Goal: Navigation & Orientation: Find specific page/section

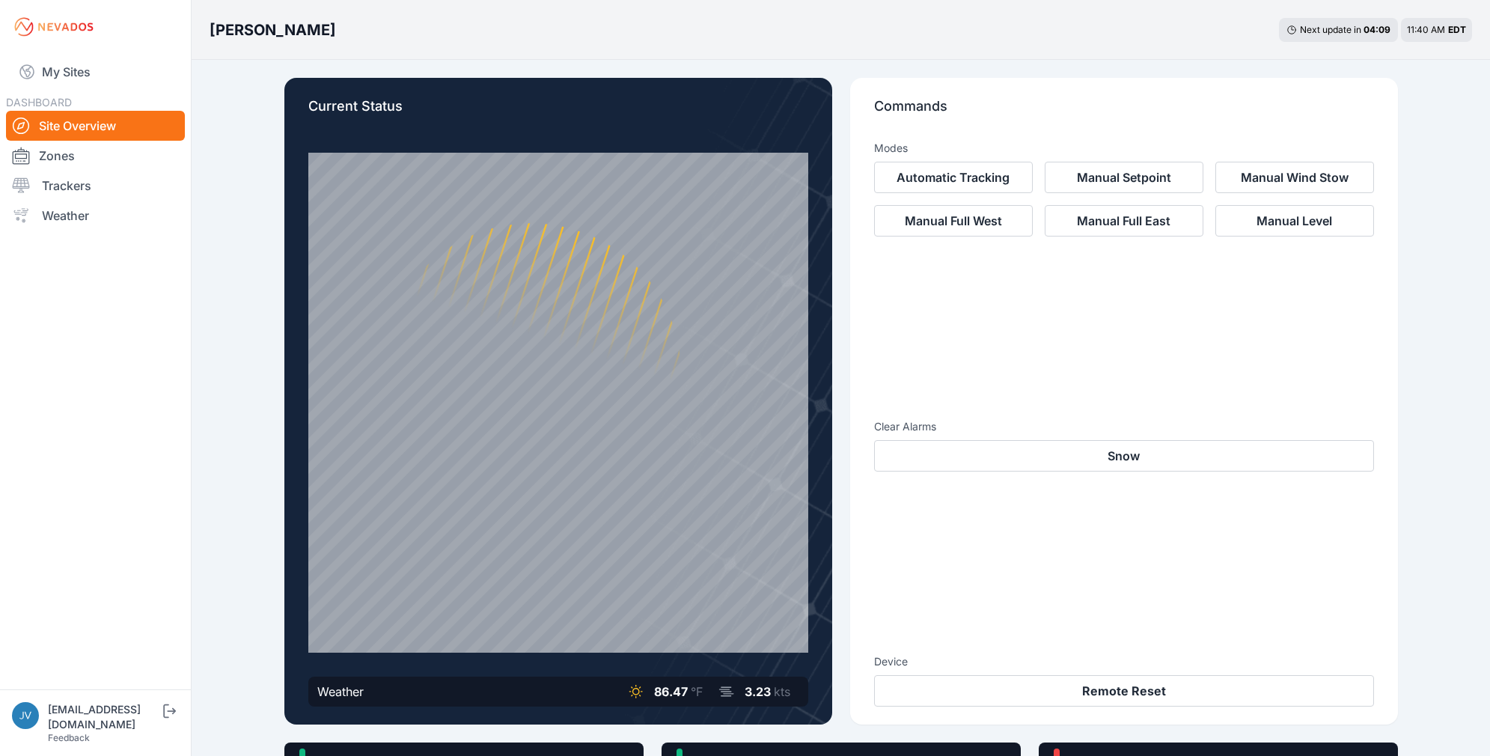
click at [63, 126] on link "Site Overview" at bounding box center [95, 126] width 179 height 30
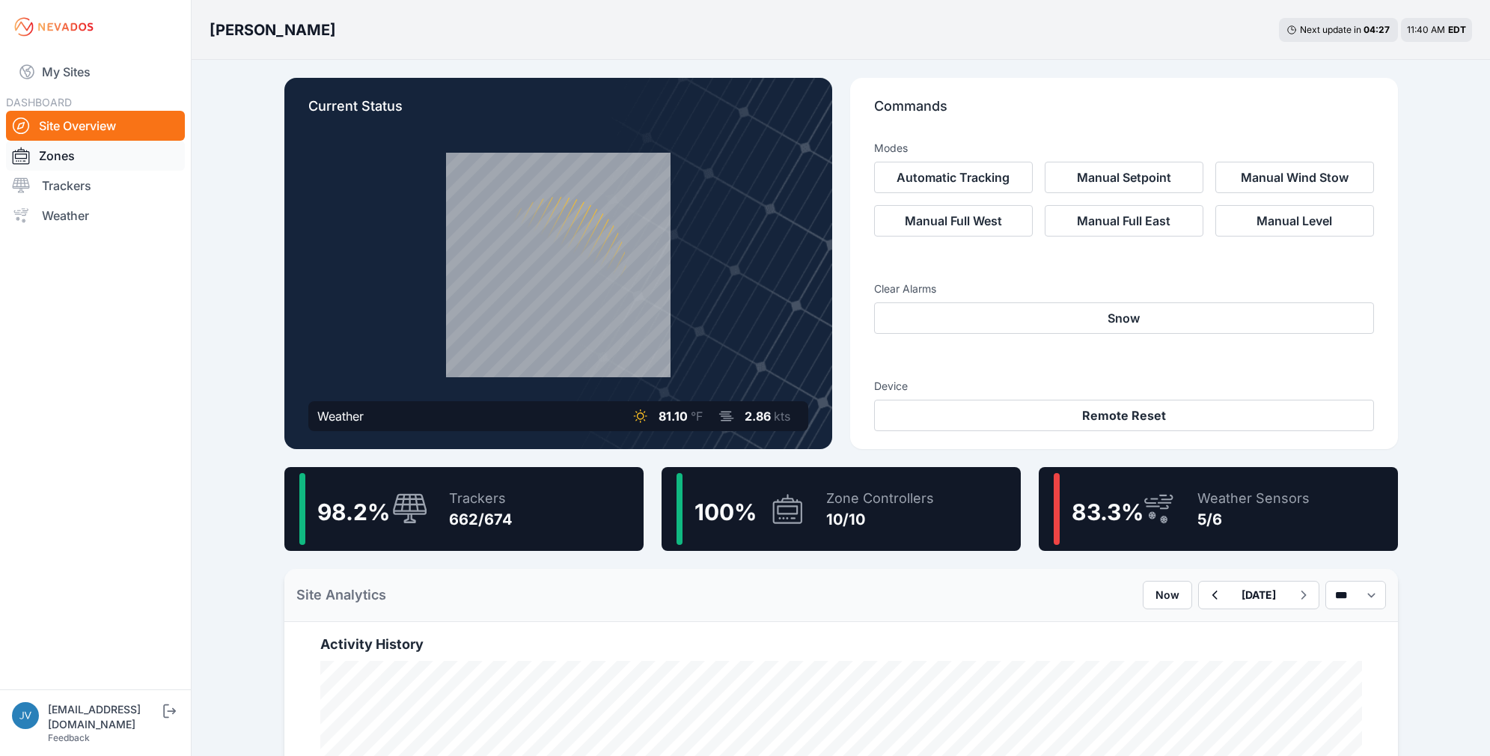
click at [57, 149] on link "Zones" at bounding box center [95, 156] width 179 height 30
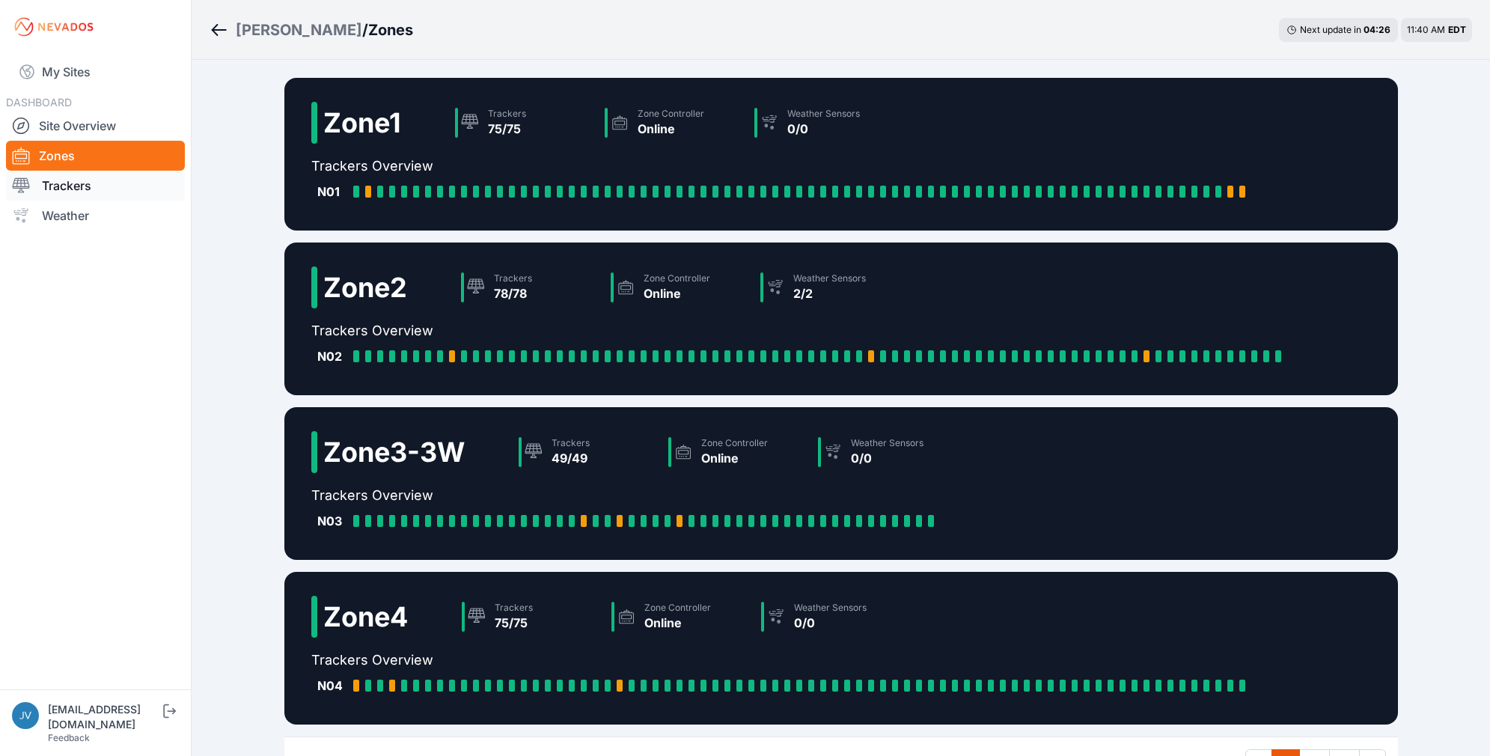
click at [63, 186] on link "Trackers" at bounding box center [95, 186] width 179 height 30
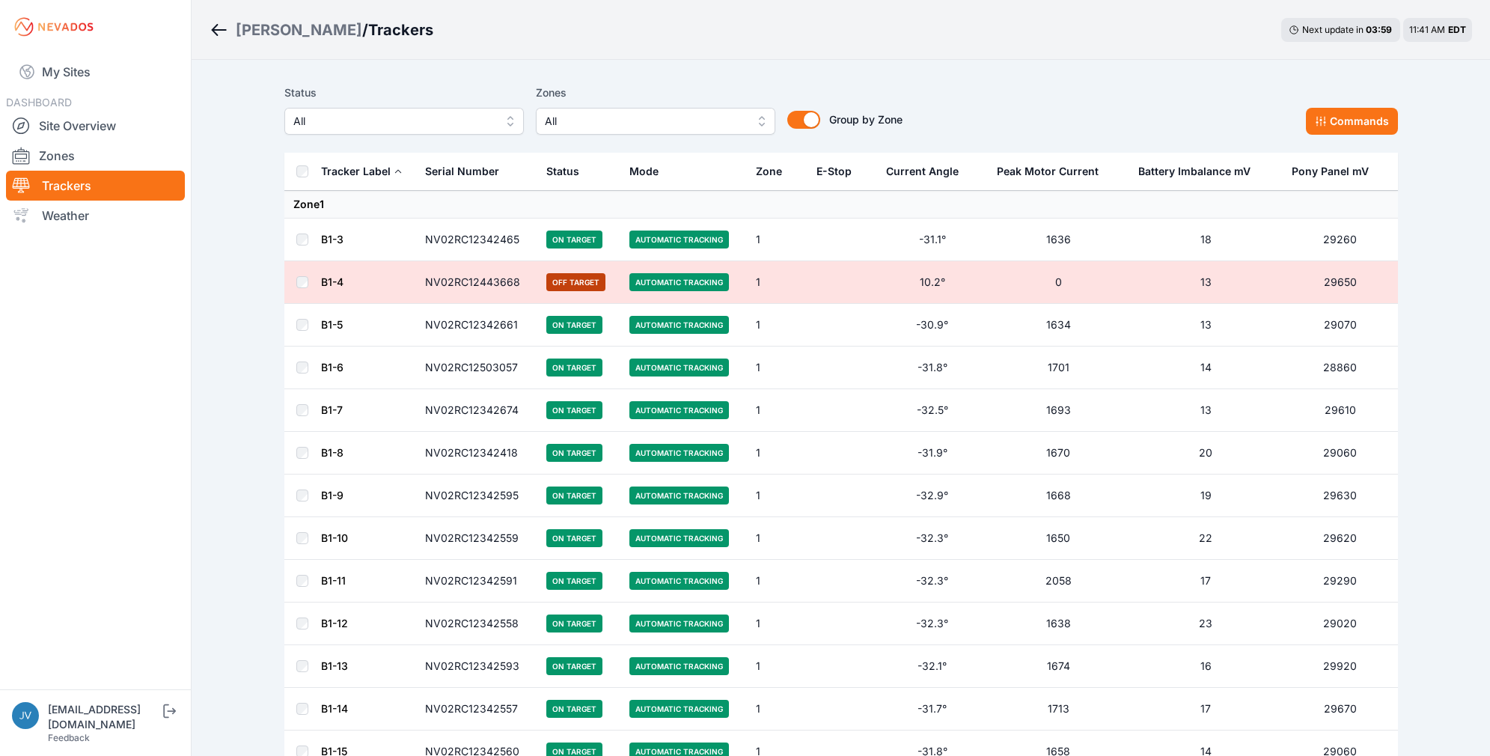
click at [498, 117] on button "All" at bounding box center [403, 121] width 239 height 27
click at [57, 180] on link "Trackers" at bounding box center [95, 186] width 179 height 30
drag, startPoint x: 34, startPoint y: 155, endPoint x: 1, endPoint y: 187, distance: 46.0
click at [36, 155] on div at bounding box center [25, 156] width 27 height 18
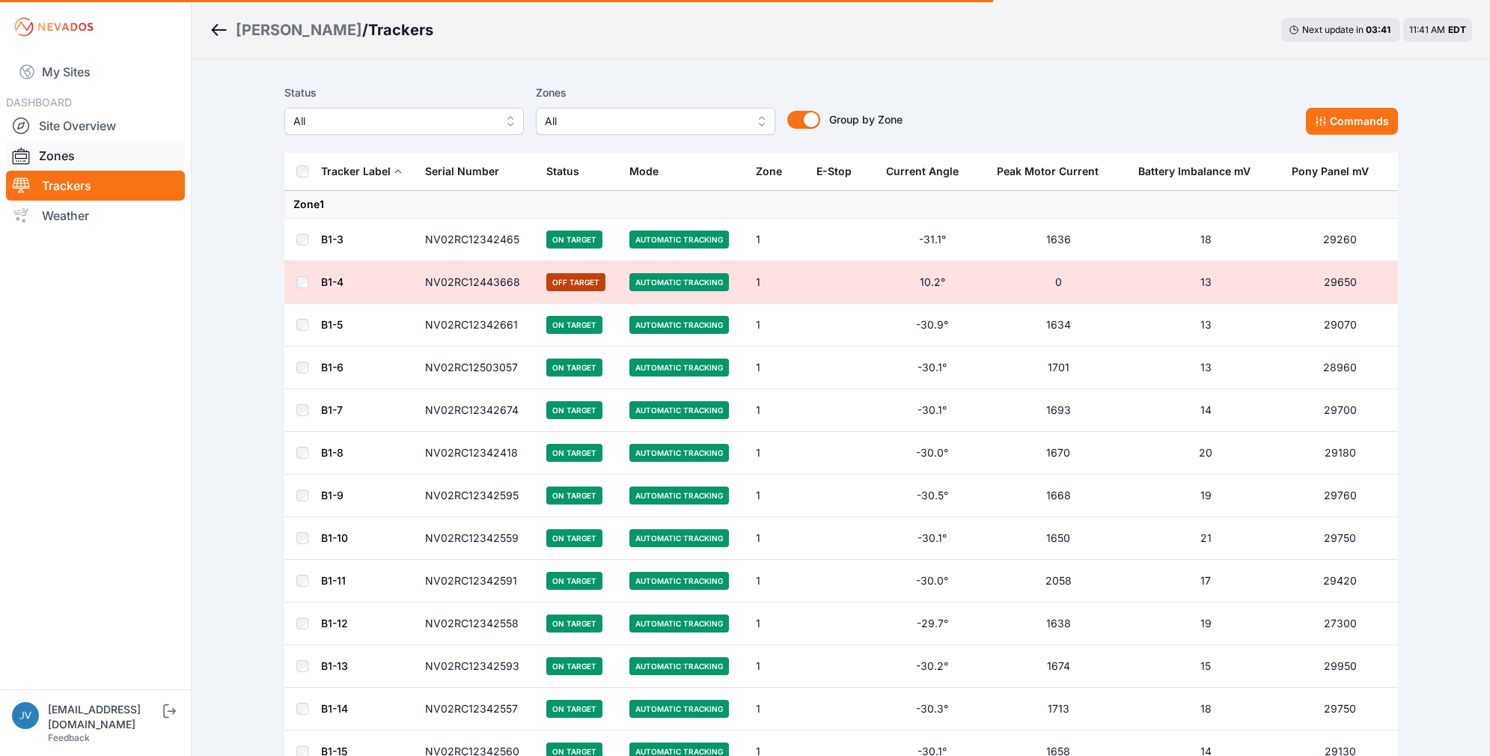
click at [70, 165] on link "Zones" at bounding box center [95, 156] width 179 height 30
click at [64, 159] on link "Zones" at bounding box center [95, 156] width 179 height 30
click at [64, 156] on link "Zones" at bounding box center [95, 156] width 179 height 30
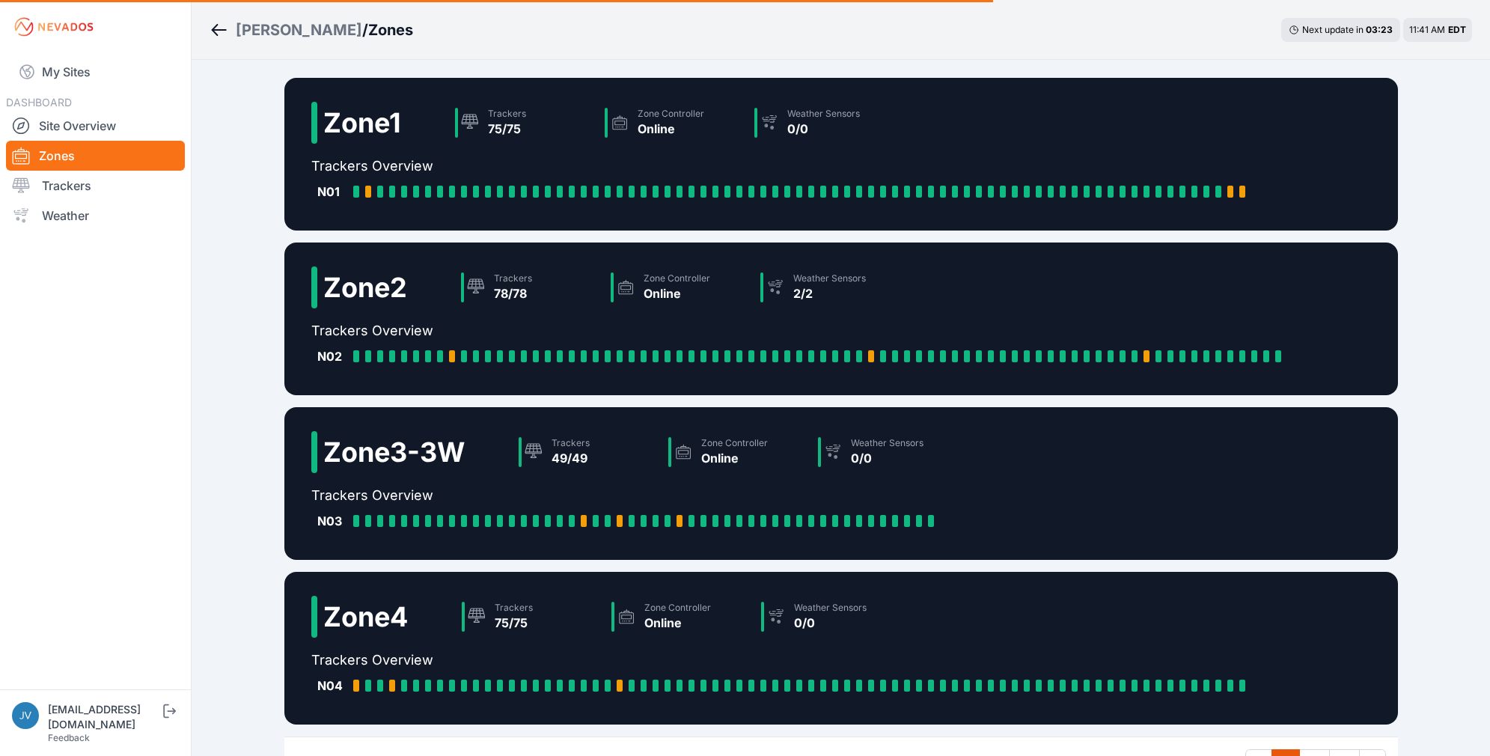
scroll to position [108, 0]
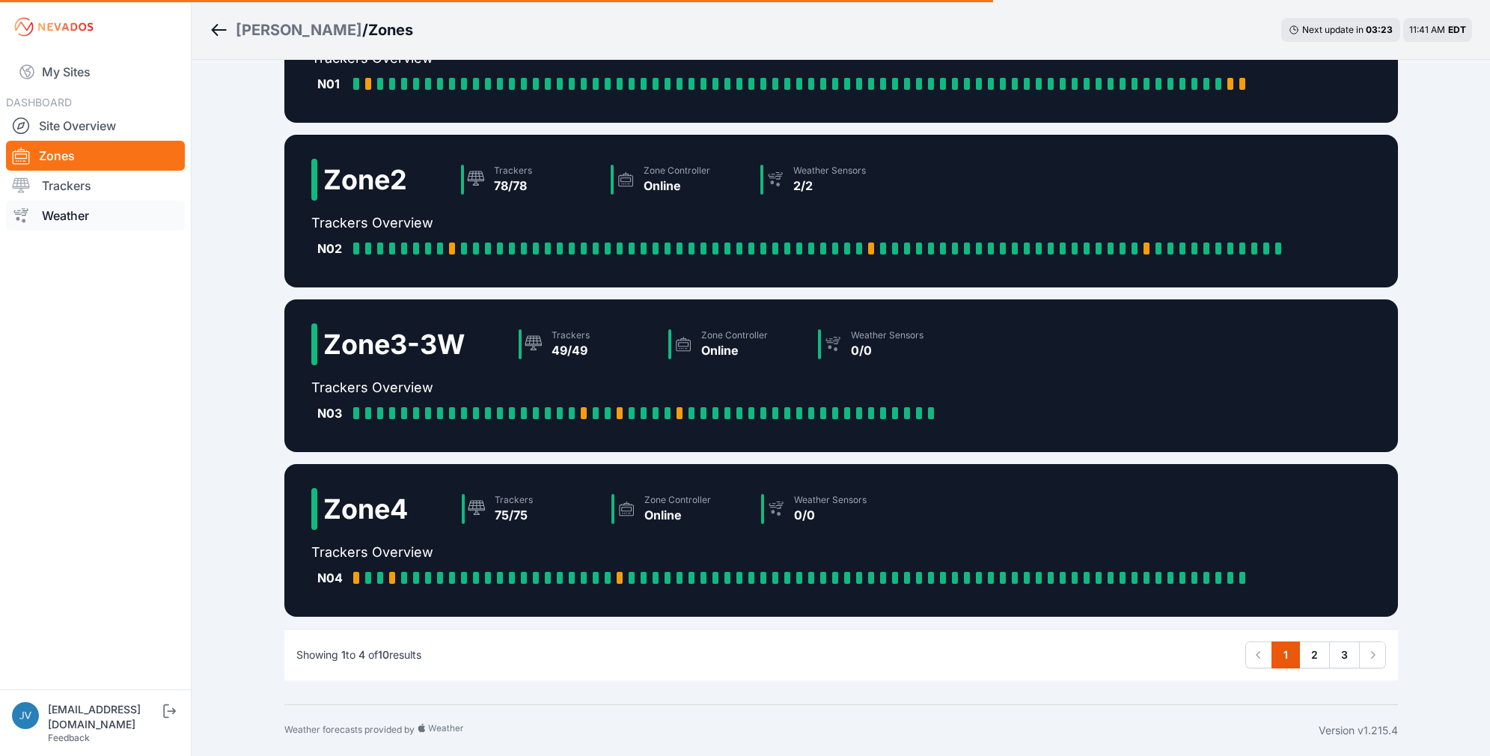
click at [56, 210] on link "Weather" at bounding box center [95, 215] width 179 height 30
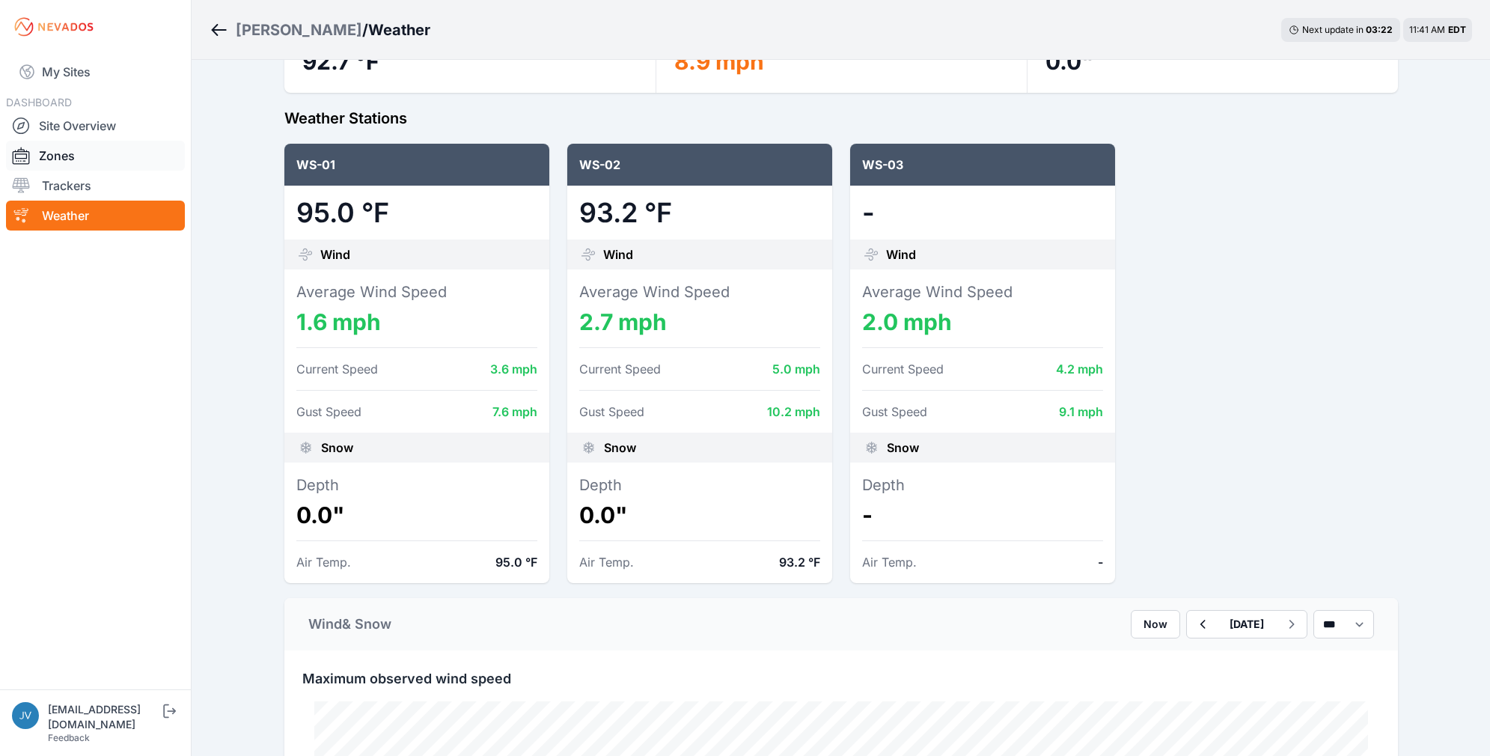
click at [66, 153] on link "Zones" at bounding box center [95, 156] width 179 height 30
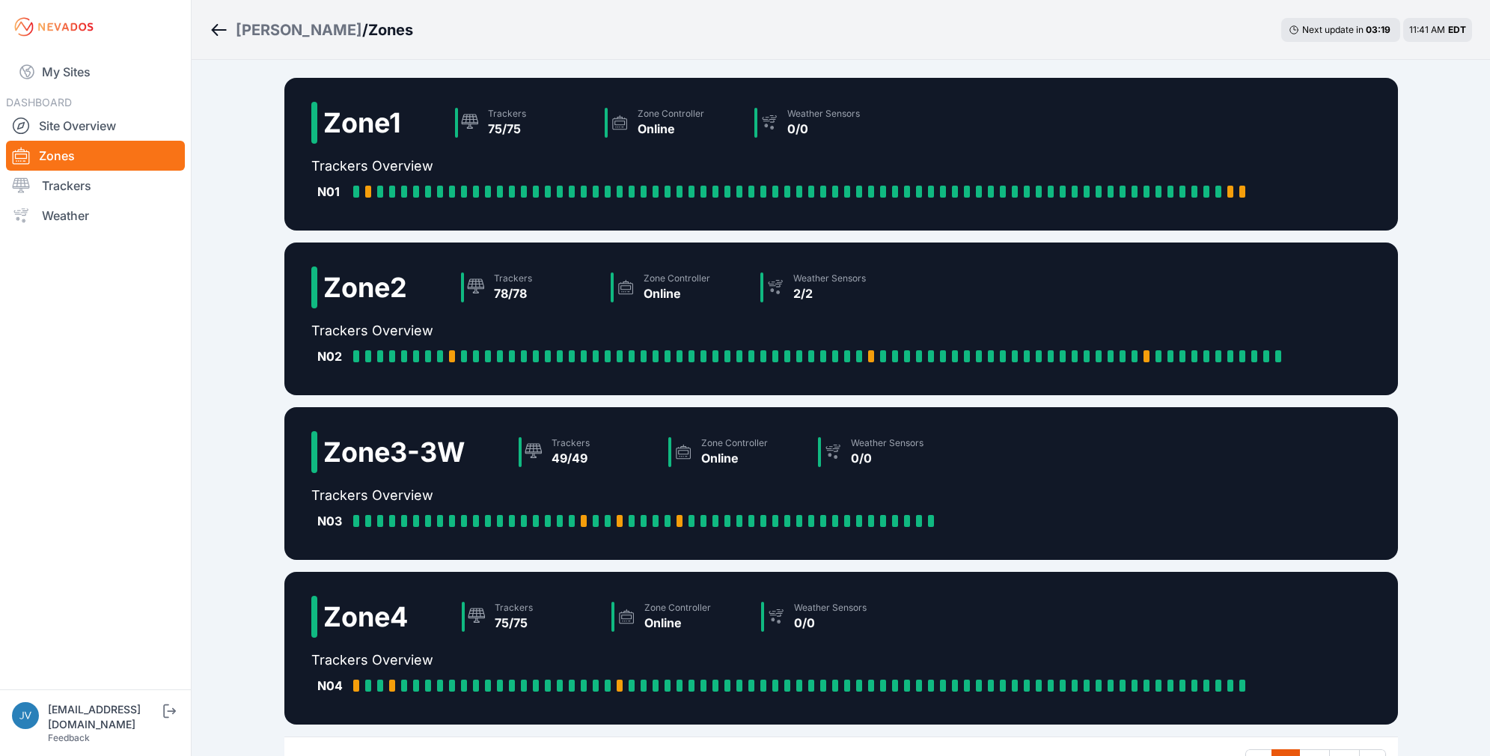
click at [346, 115] on h2 "Zone 1" at bounding box center [362, 123] width 78 height 30
click at [334, 115] on h2 "Zone 1" at bounding box center [362, 123] width 78 height 30
click at [309, 120] on div "Zone 1 Trackers 75/75 Zone Controller Online Weather Sensors 0/0 Trackers Overv…" at bounding box center [840, 154] width 1113 height 153
click at [383, 123] on h2 "Zone 1" at bounding box center [362, 123] width 78 height 30
click at [508, 114] on div "Trackers" at bounding box center [507, 114] width 38 height 12
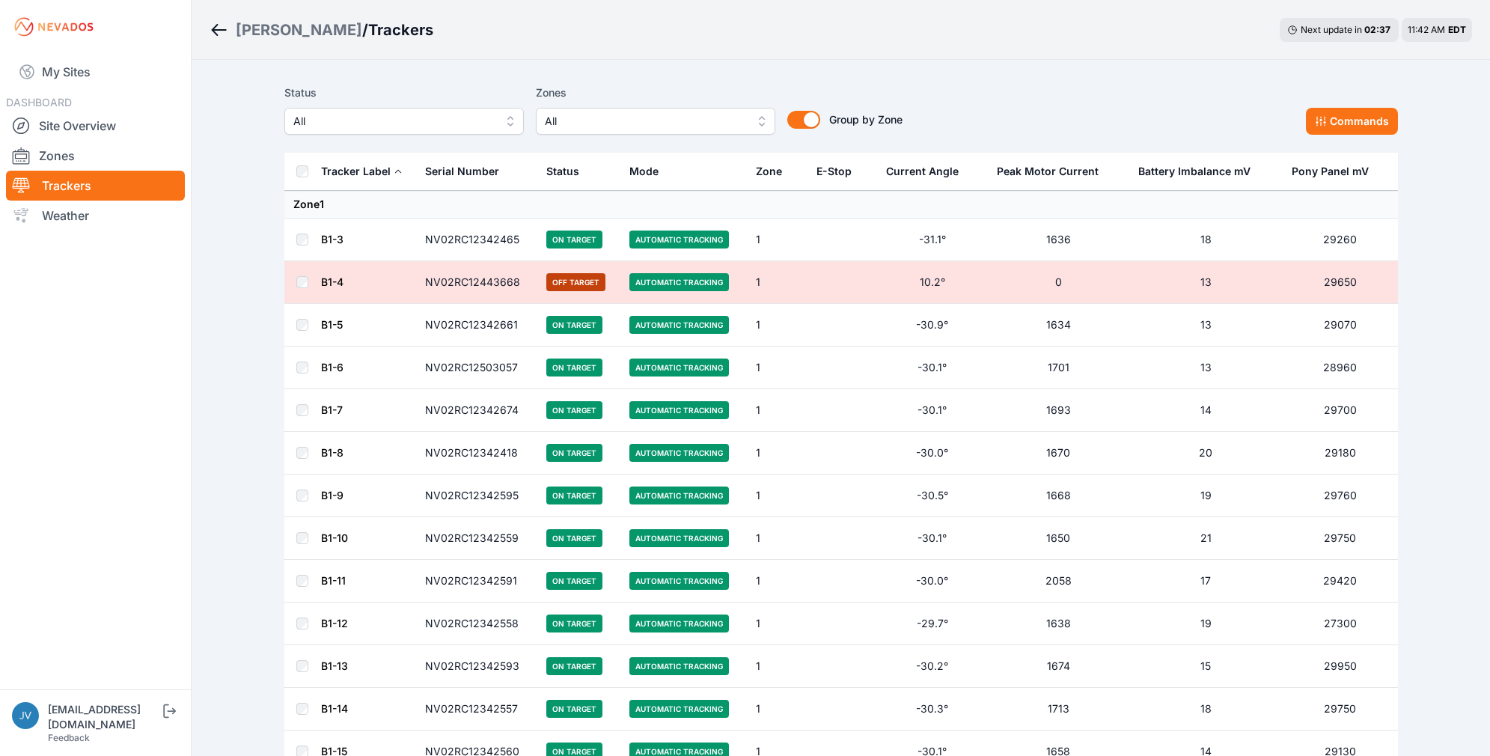
click at [325, 281] on link "B1-4" at bounding box center [332, 281] width 22 height 13
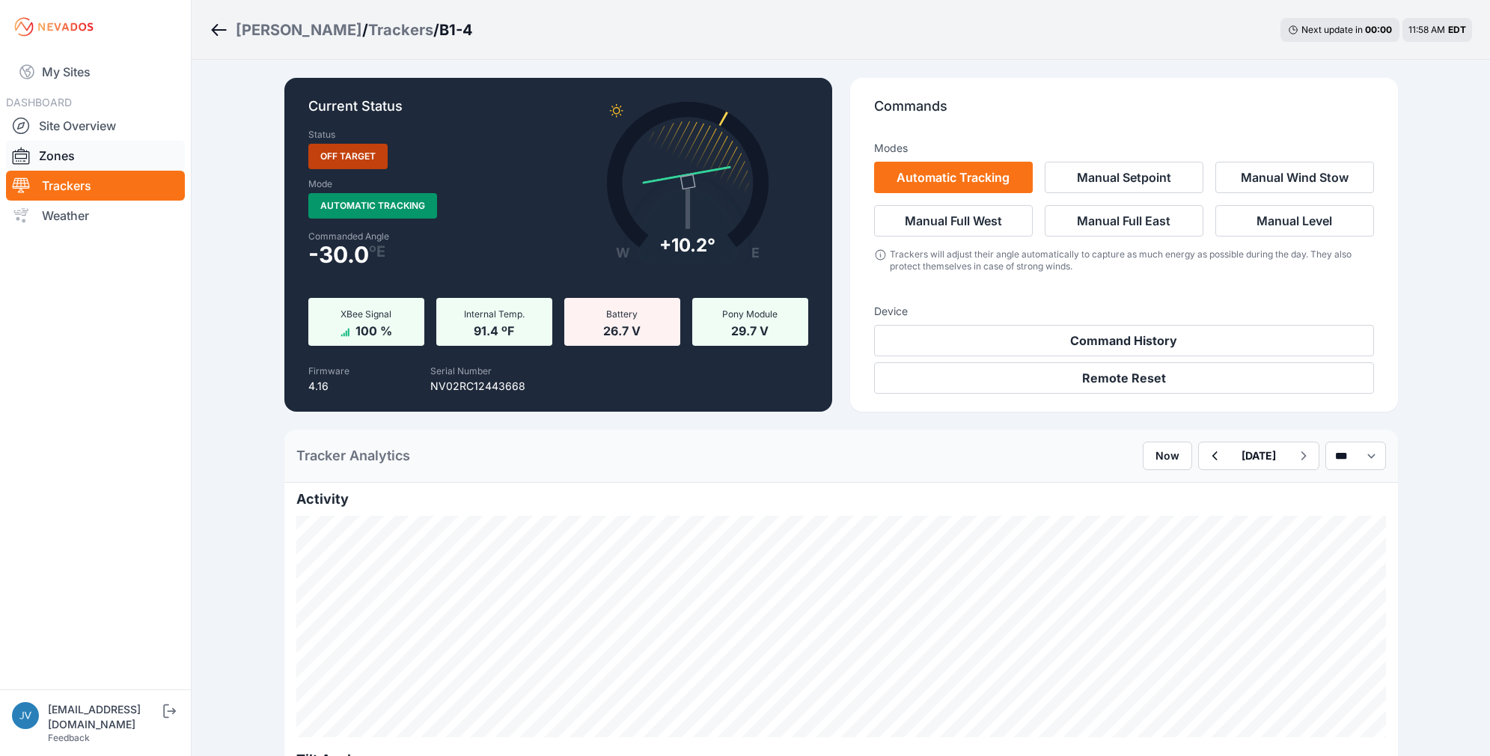
click at [32, 147] on div at bounding box center [25, 156] width 27 height 18
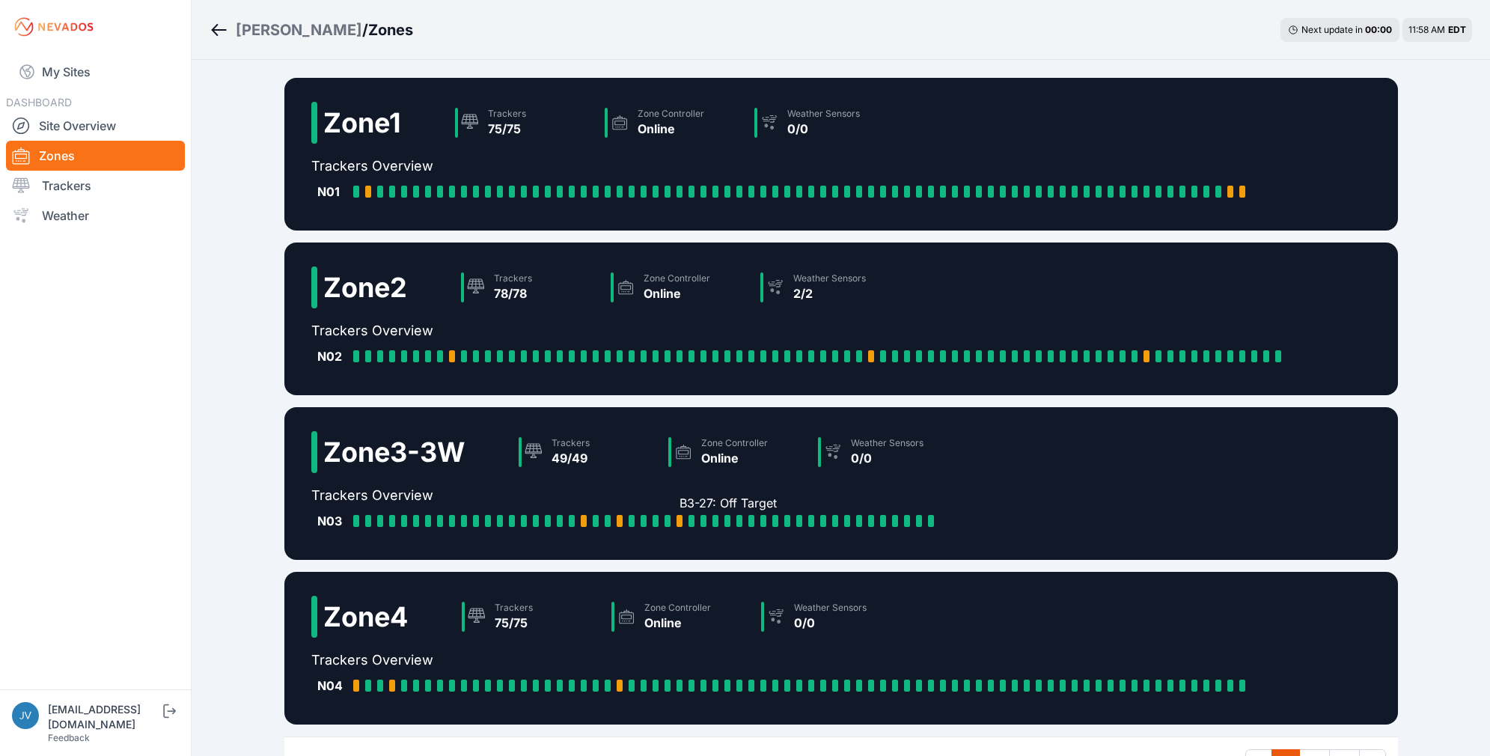
click at [679, 518] on div at bounding box center [679, 521] width 6 height 12
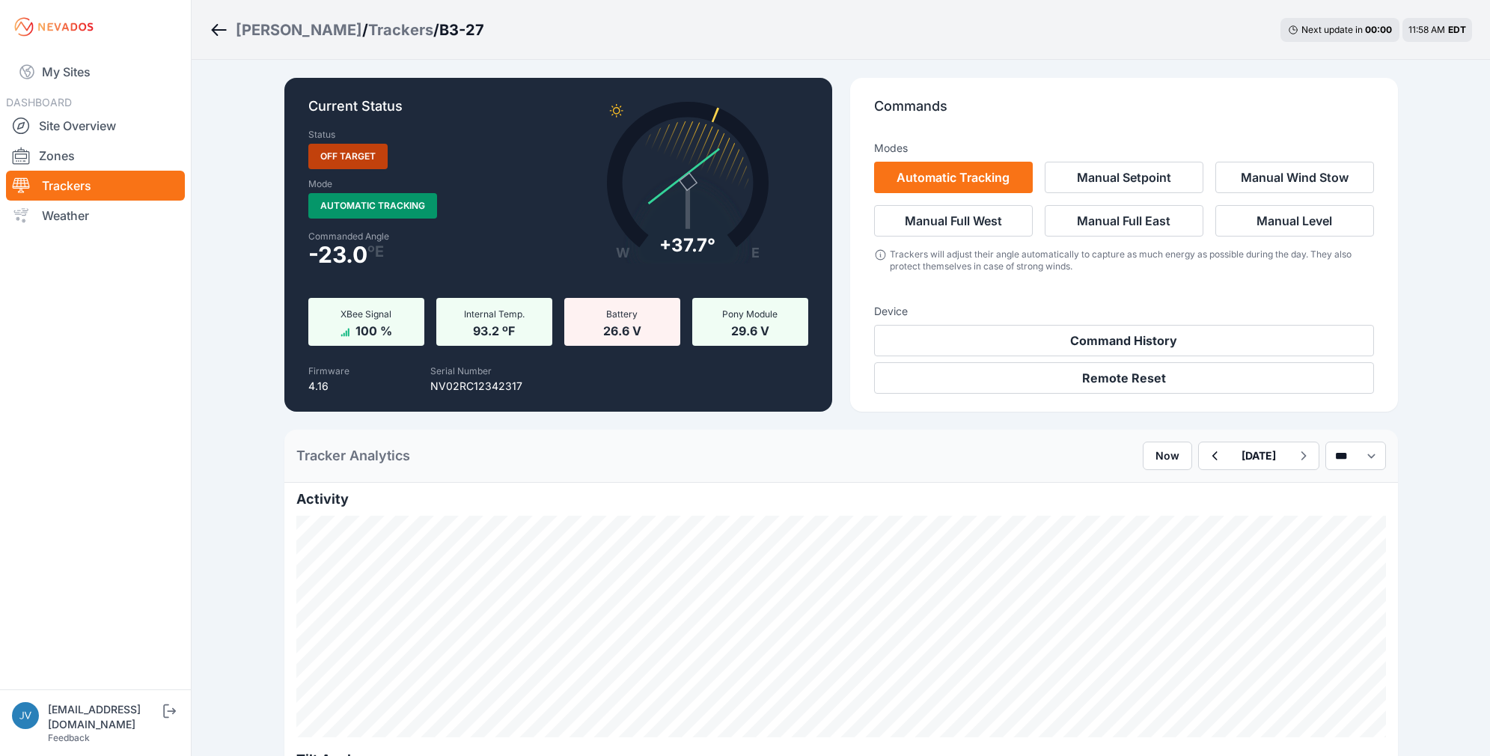
click at [368, 21] on div "Trackers" at bounding box center [400, 29] width 65 height 21
